Goal: Find specific page/section: Find specific page/section

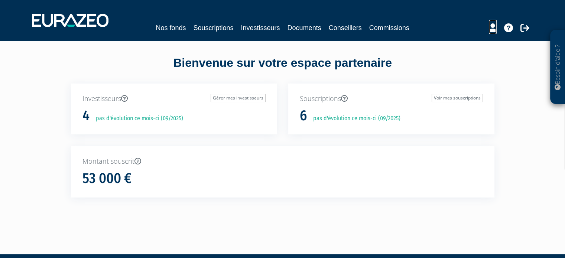
click at [492, 31] on icon at bounding box center [493, 27] width 8 height 9
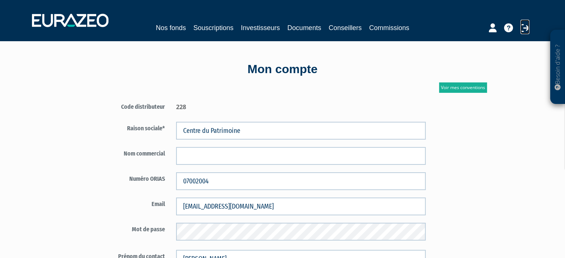
click at [525, 27] on icon at bounding box center [524, 27] width 9 height 9
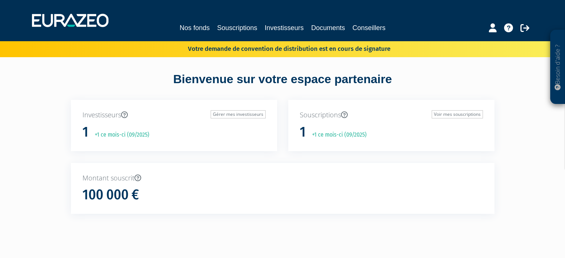
click at [99, 135] on p "+1 ce mois-ci (09/2025)" at bounding box center [119, 135] width 60 height 9
click at [490, 30] on icon at bounding box center [493, 27] width 8 height 9
